Goal: Transaction & Acquisition: Purchase product/service

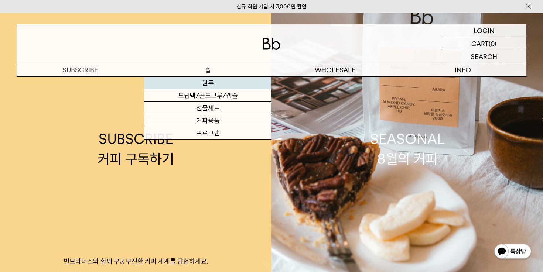
click at [211, 82] on link "원두" at bounding box center [207, 83] width 127 height 13
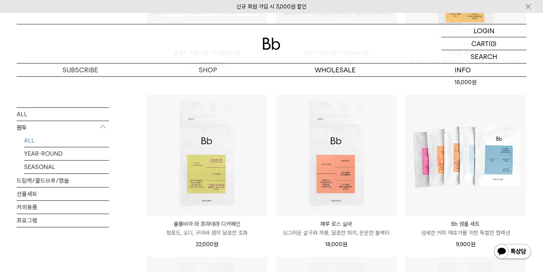
scroll to position [224, 0]
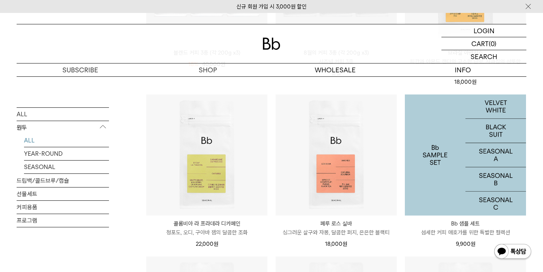
click at [440, 164] on img at bounding box center [465, 155] width 121 height 121
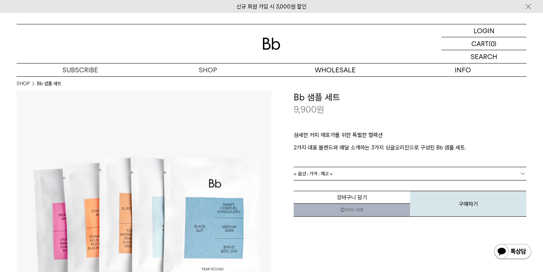
click at [362, 176] on link "= 옵션 : 가격 : 재고 =" at bounding box center [409, 173] width 233 height 13
